Goal: Register for event/course

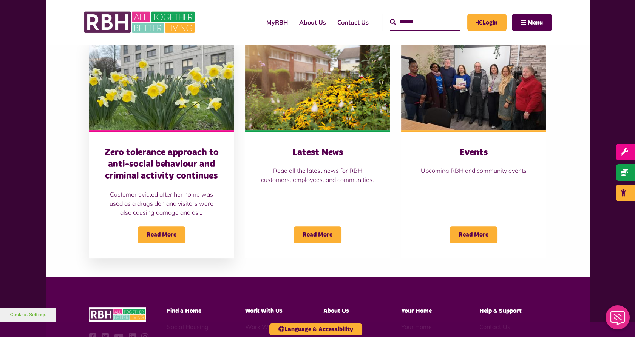
scroll to position [462, 0]
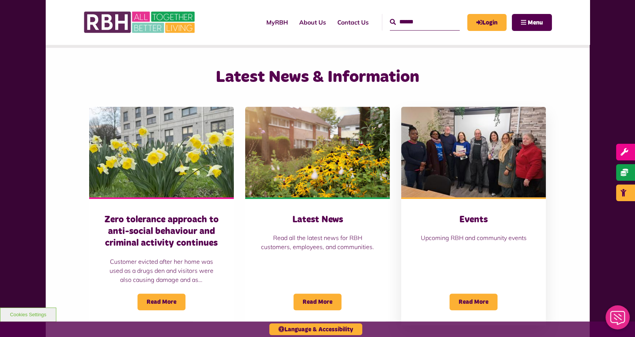
click at [456, 202] on div "Events Upcoming RBH and community events Read More" at bounding box center [473, 262] width 145 height 128
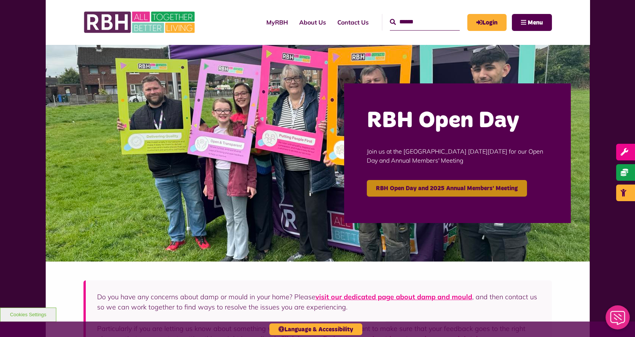
click at [380, 194] on link "RBH Open Day and 2025 Annual Members' Meeting" at bounding box center [447, 188] width 160 height 17
click at [407, 186] on link "RBH Open Day and 2025 Annual Members' Meeting" at bounding box center [447, 188] width 160 height 17
